Goal: Task Accomplishment & Management: Use online tool/utility

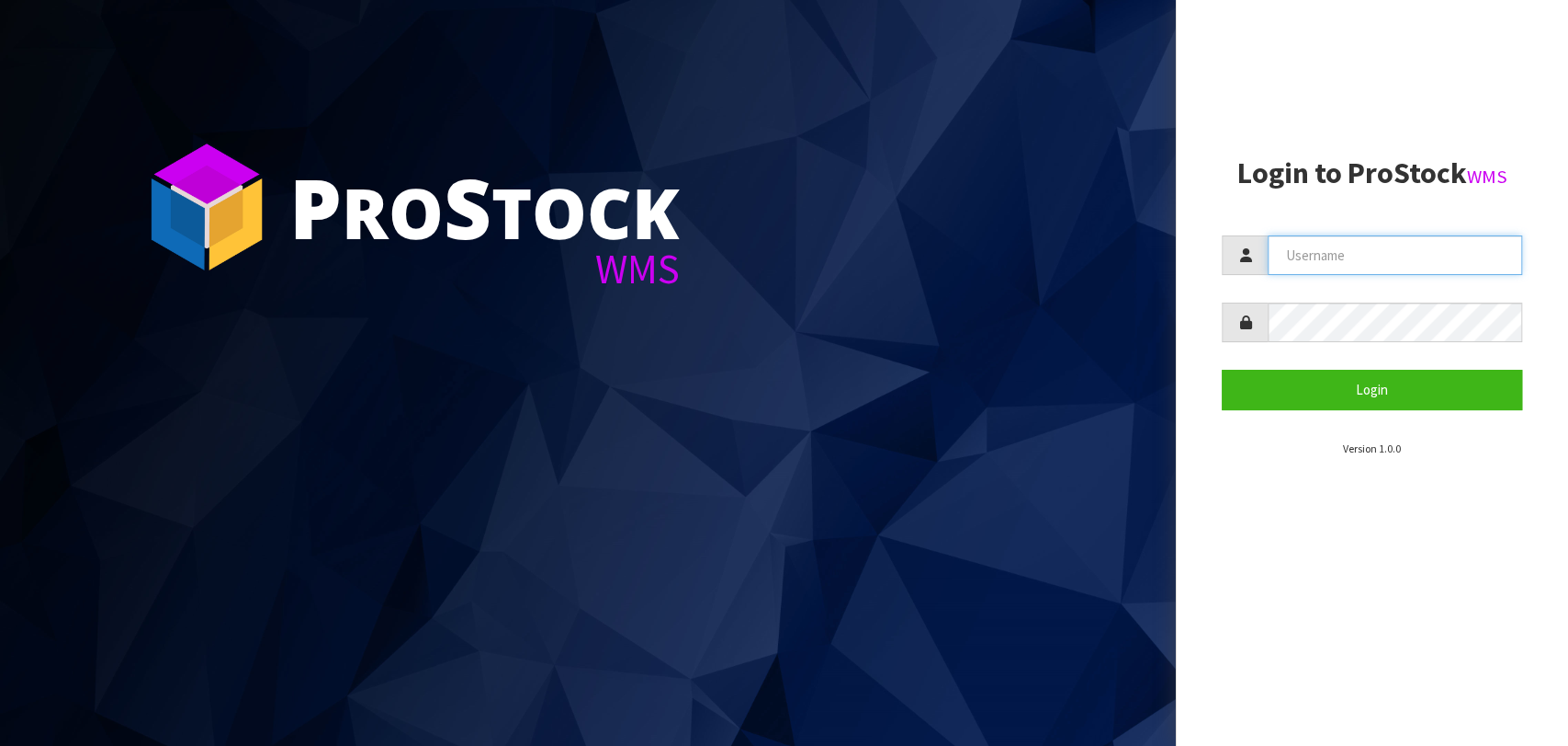
click at [1340, 263] on input "text" at bounding box center [1395, 255] width 255 height 39
type input "[PERSON_NAME][EMAIL_ADDRESS][DOMAIN_NAME]"
click at [1301, 342] on form "[PERSON_NAME][EMAIL_ADDRESS][DOMAIN_NAME] Login" at bounding box center [1371, 322] width 300 height 174
click at [1222, 369] on button "Login" at bounding box center [1371, 389] width 300 height 39
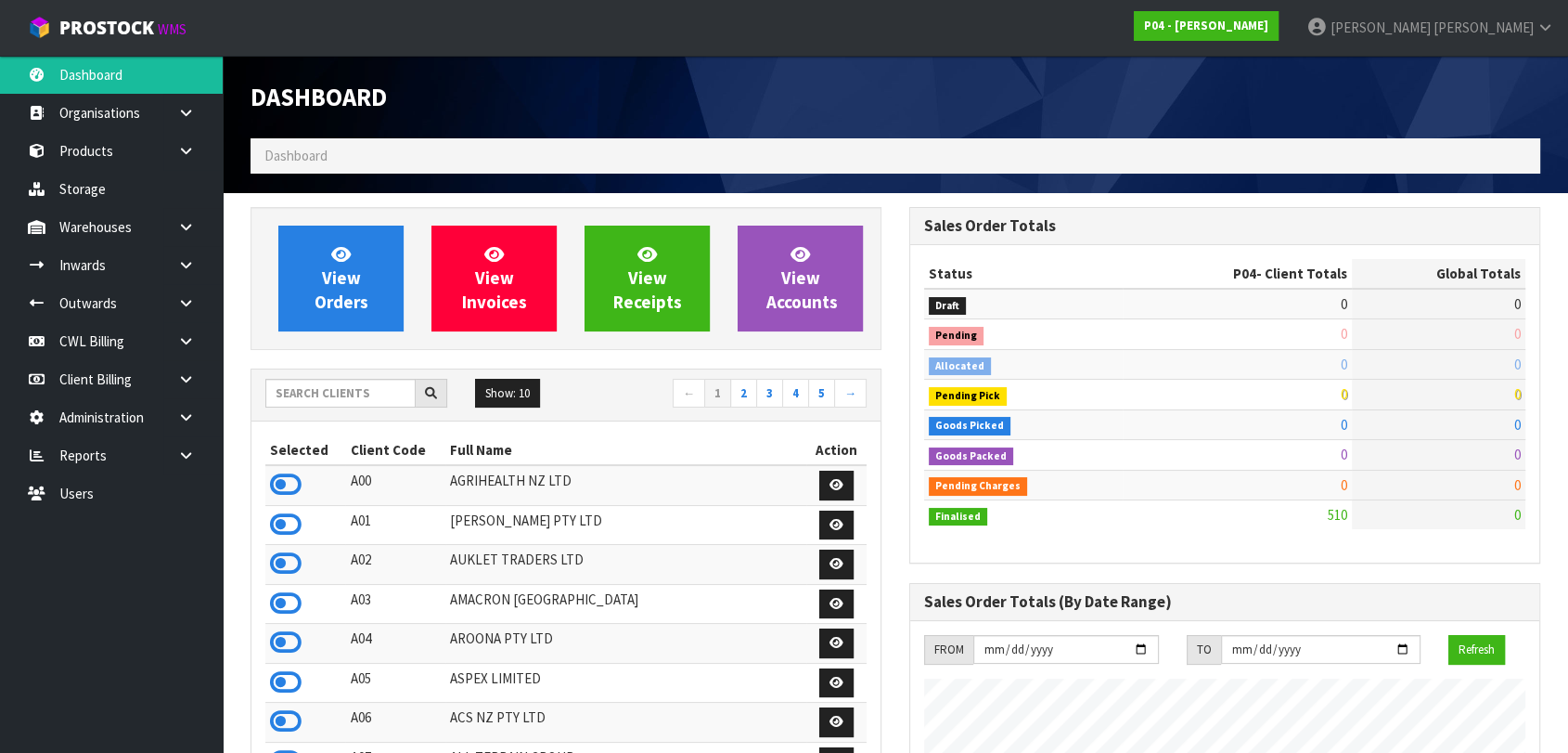
scroll to position [1132, 657]
click at [111, 190] on link "Storage" at bounding box center [111, 189] width 222 height 38
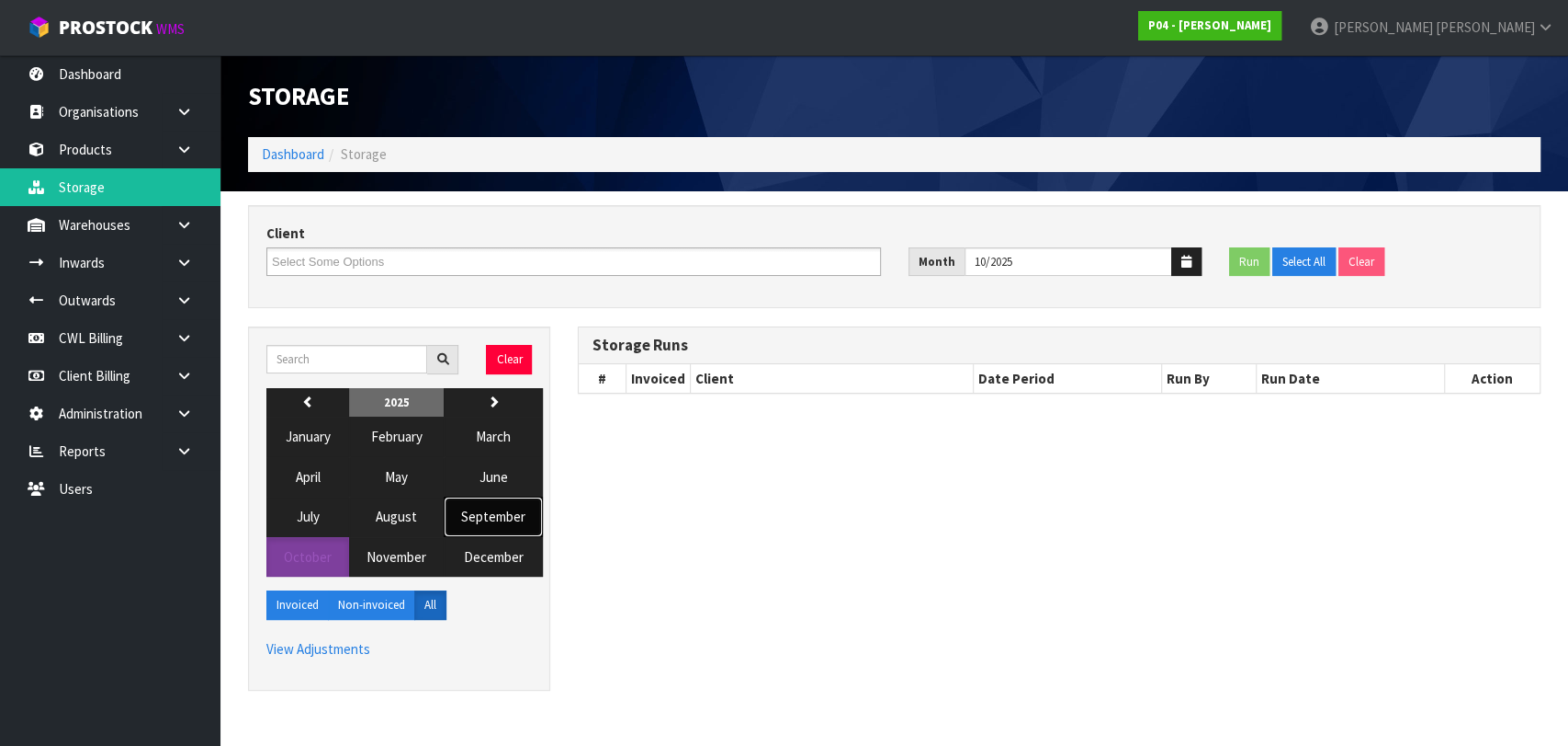
click at [478, 514] on span "September" at bounding box center [493, 517] width 64 height 18
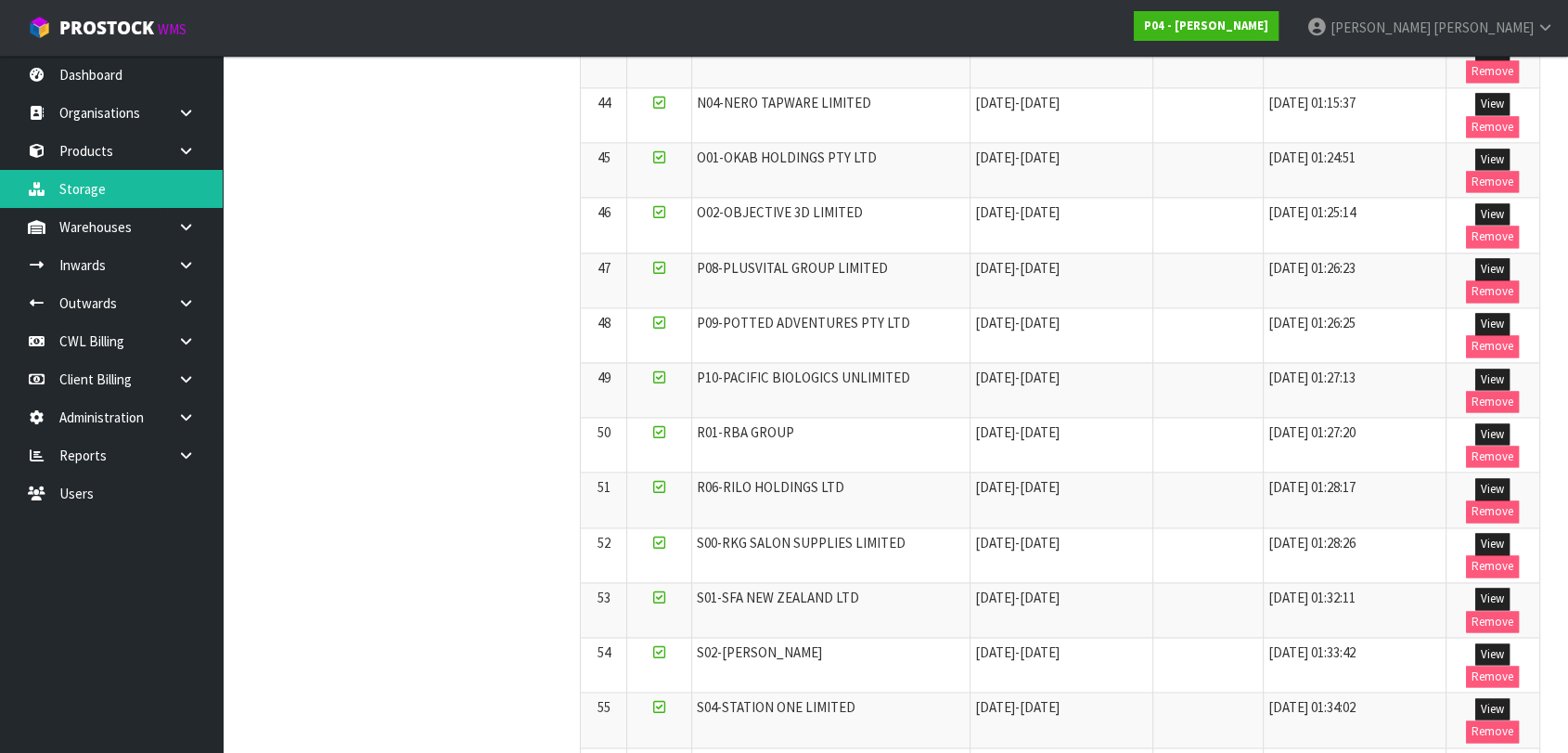
scroll to position [1074, 0]
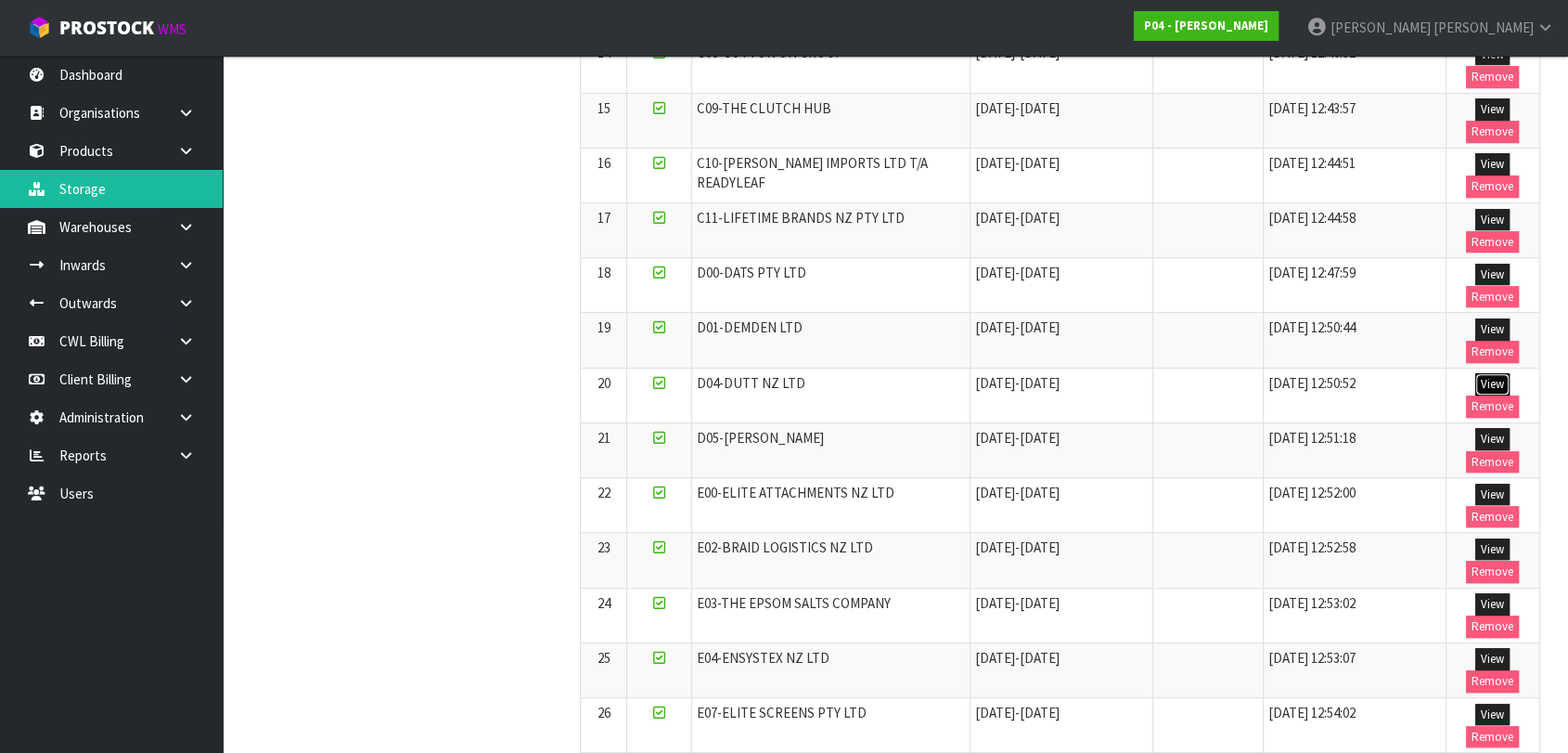
click at [1497, 376] on button "View" at bounding box center [1492, 383] width 35 height 22
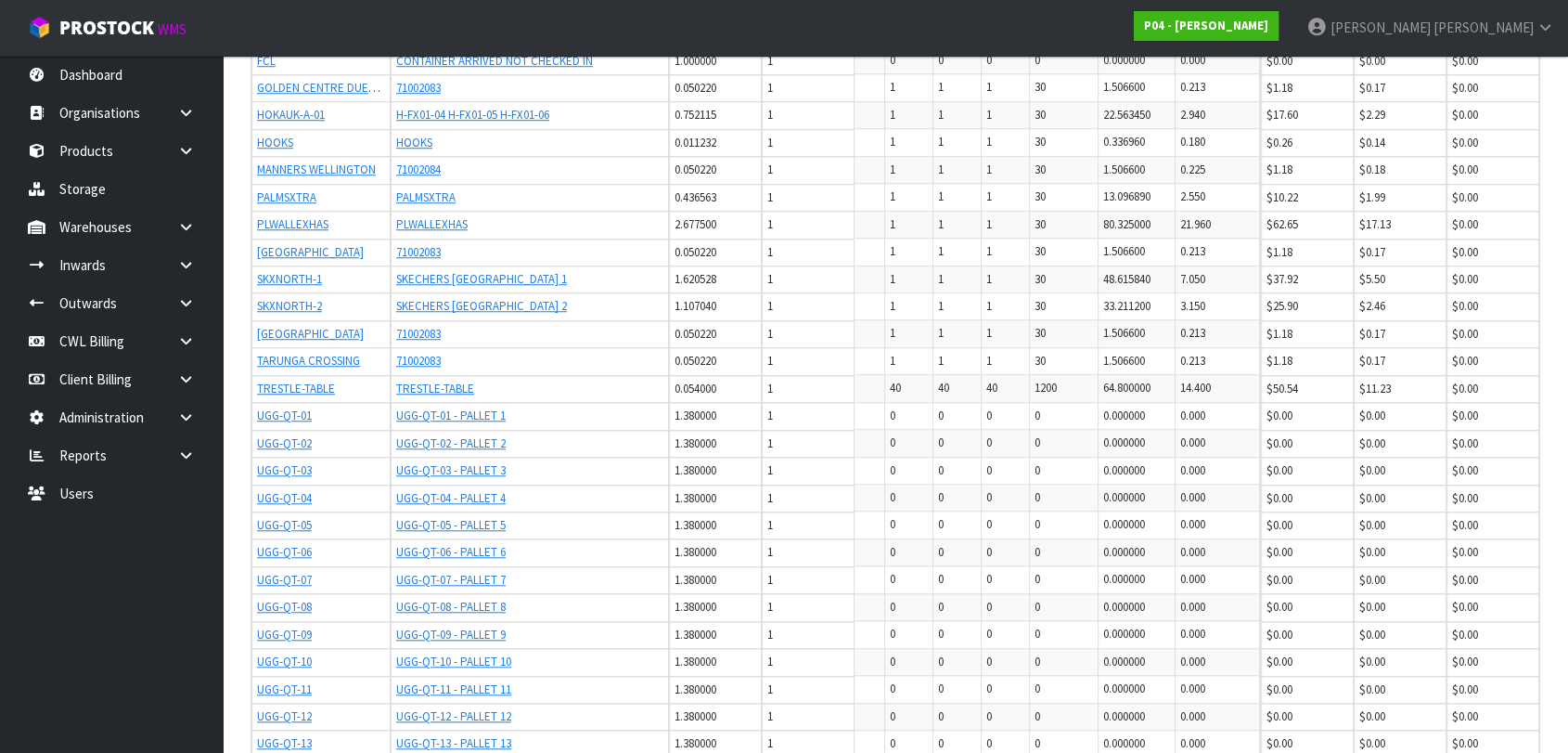
scroll to position [1694, 0]
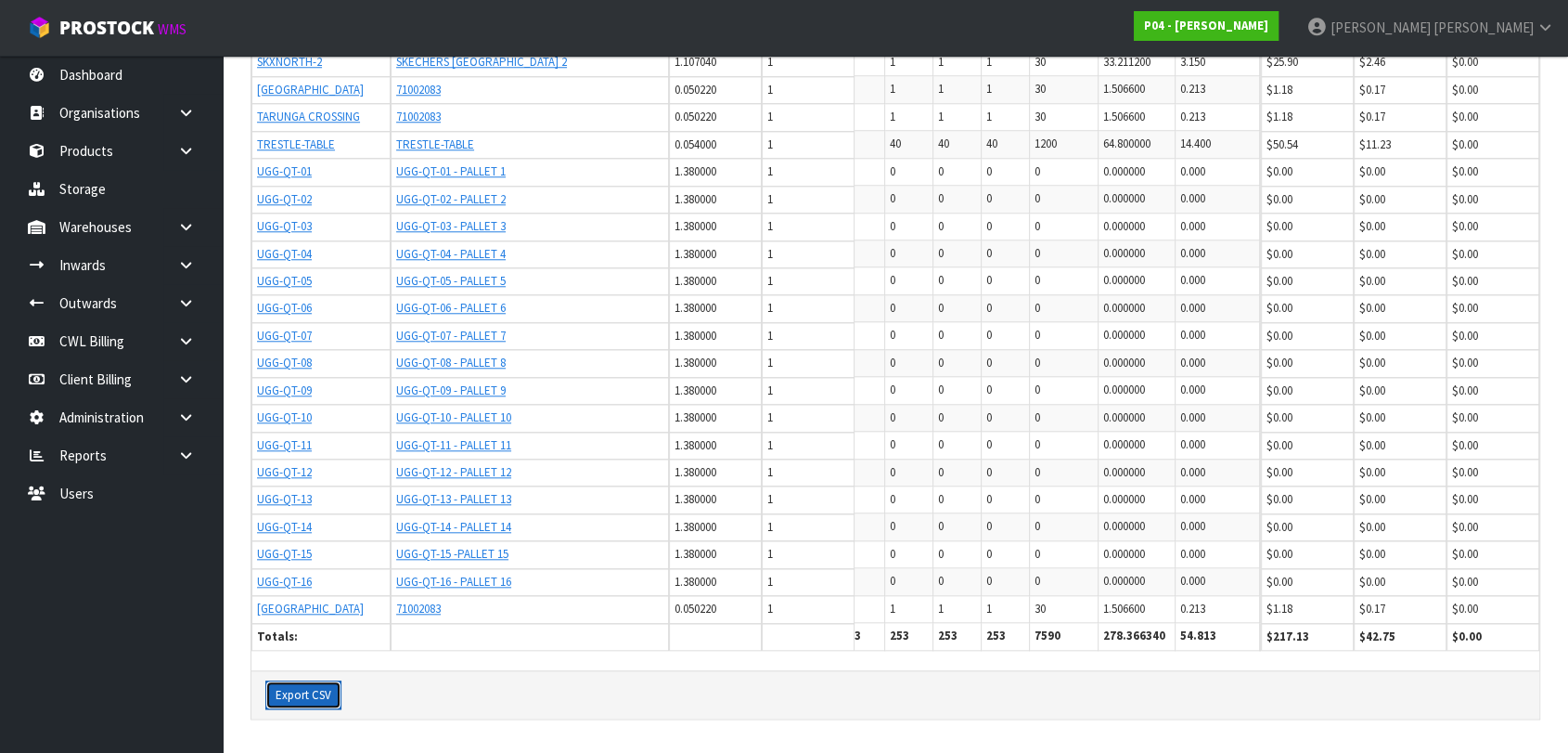
click at [328, 688] on button "Export CSV" at bounding box center [303, 695] width 76 height 30
